Goal: Task Accomplishment & Management: Manage account settings

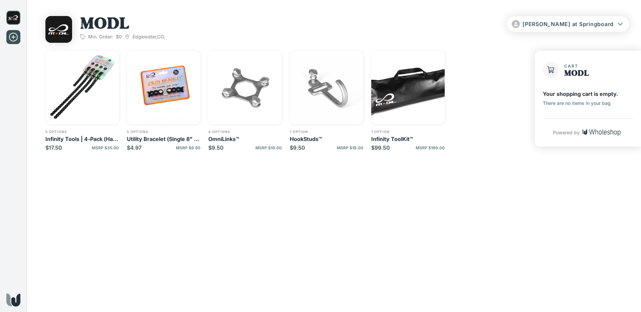
click at [178, 82] on img "button" at bounding box center [163, 87] width 73 height 73
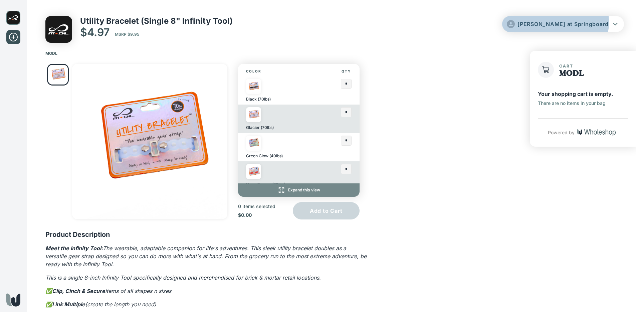
click at [587, 22] on span "[PERSON_NAME] at Springboard" at bounding box center [562, 24] width 91 height 7
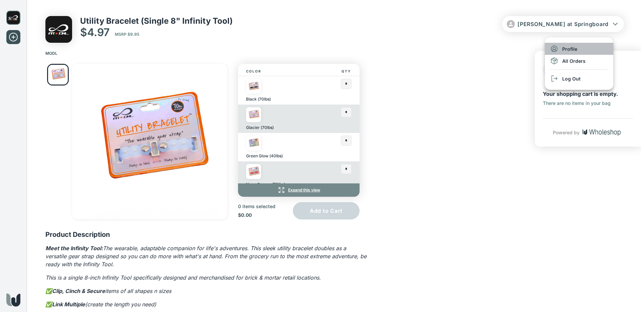
click at [571, 48] on li "Profile" at bounding box center [579, 49] width 68 height 12
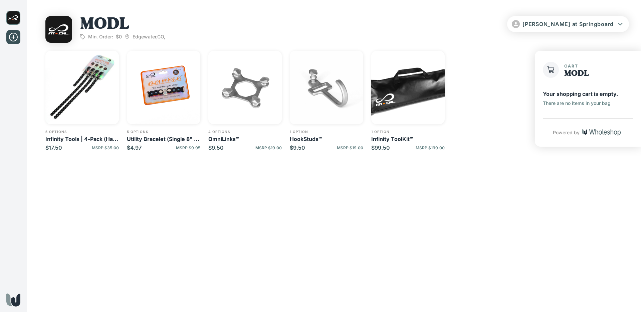
click at [594, 8] on div "MODL Min. Order: $0 Edgewater , CO , [PERSON_NAME] at Springboard" at bounding box center [334, 25] width 614 height 51
click at [592, 30] on button "[PERSON_NAME] at Springboard" at bounding box center [568, 24] width 122 height 16
click at [574, 80] on li "Log Out" at bounding box center [584, 78] width 68 height 12
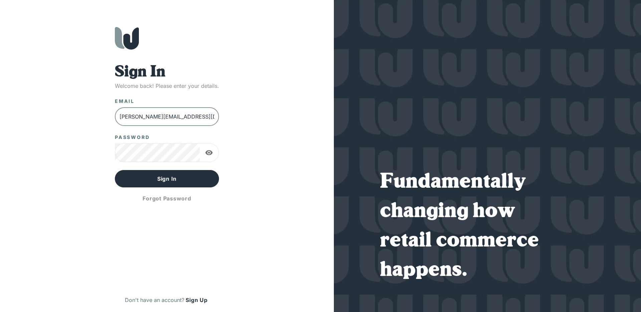
scroll to position [0, 3]
click at [144, 119] on input "[PERSON_NAME][EMAIL_ADDRESS][DOMAIN_NAME]" at bounding box center [167, 116] width 104 height 19
click at [167, 175] on button "Sign In" at bounding box center [167, 178] width 104 height 17
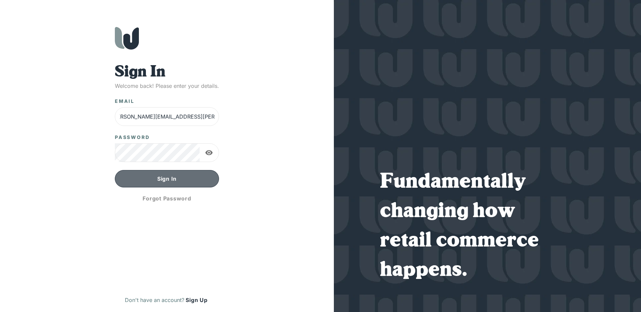
scroll to position [0, 0]
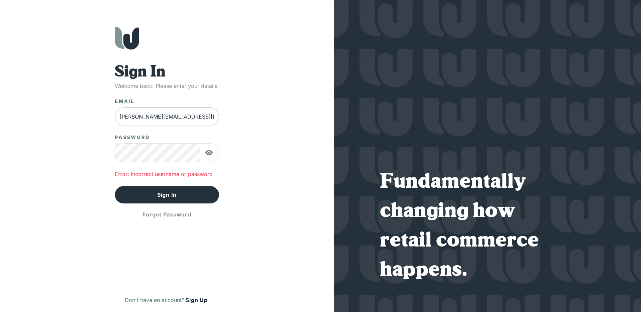
click at [161, 114] on input "[PERSON_NAME][EMAIL_ADDRESS][PERSON_NAME][DOMAIN_NAME]" at bounding box center [167, 116] width 104 height 19
type input "[EMAIL_ADDRESS][DOMAIN_NAME]"
drag, startPoint x: 169, startPoint y: 197, endPoint x: 194, endPoint y: 196, distance: 25.0
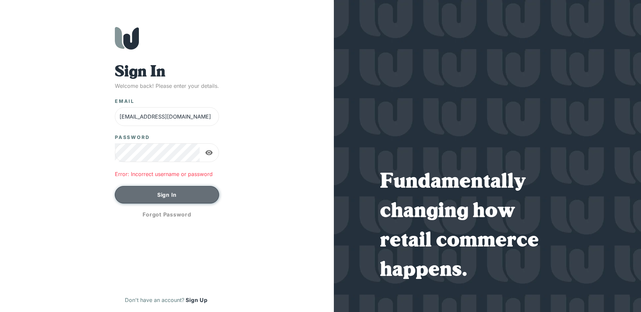
click at [169, 197] on button "Sign In" at bounding box center [167, 194] width 104 height 17
